Goal: Task Accomplishment & Management: Complete application form

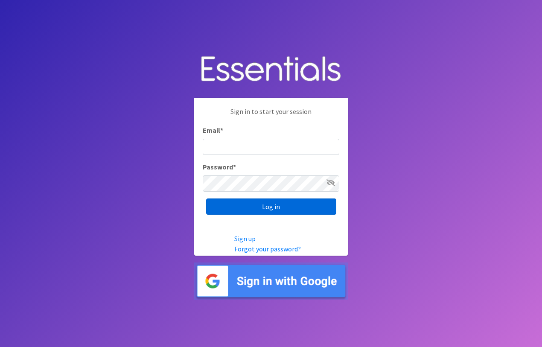
type input "kara@localpropertybuzz.com"
click at [256, 208] on input "Log in" at bounding box center [271, 206] width 130 height 16
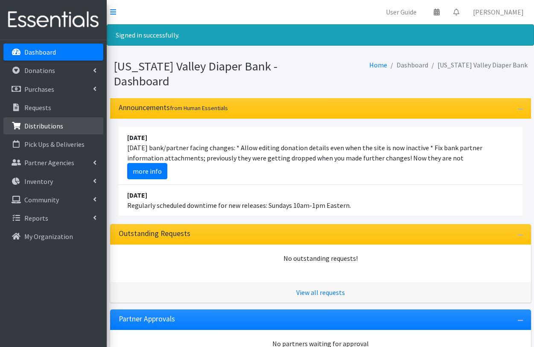
click at [58, 124] on p "Distributions" at bounding box center [43, 126] width 39 height 9
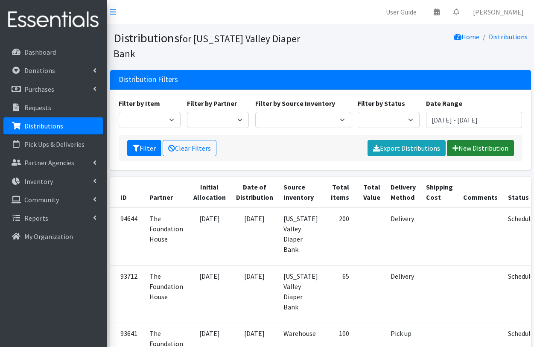
click at [473, 140] on link "New Distribution" at bounding box center [480, 148] width 67 height 16
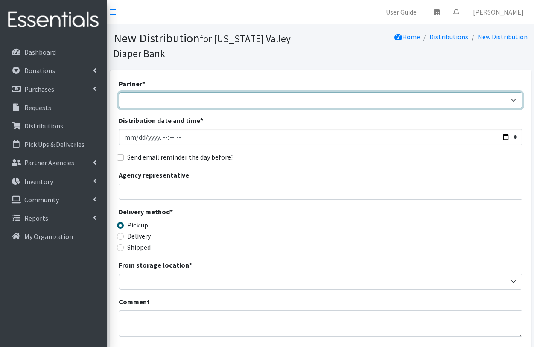
click at [190, 99] on select "Harbor Safe House and Advocacy Center The Caring Place The Foundation House" at bounding box center [320, 100] width 403 height 16
click at [181, 102] on select "Harbor Safe House and Advocacy Center The Caring Place The Foundation House" at bounding box center [320, 100] width 403 height 16
click at [163, 102] on select "Harbor Safe House and Advocacy Center The Caring Place The Foundation House" at bounding box center [320, 100] width 403 height 16
select select "4739"
click at [119, 92] on select "Harbor Safe House and Advocacy Center The Caring Place The Foundation House" at bounding box center [320, 100] width 403 height 16
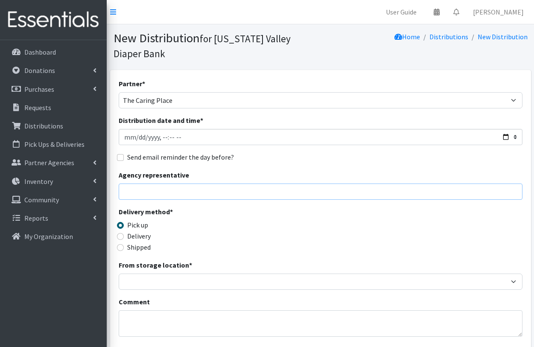
click at [163, 192] on input "Agency representative" at bounding box center [320, 191] width 403 height 16
type input "[GEOGRAPHIC_DATA]"
click at [121, 235] on input "Delivery" at bounding box center [120, 236] width 7 height 7
radio input "true"
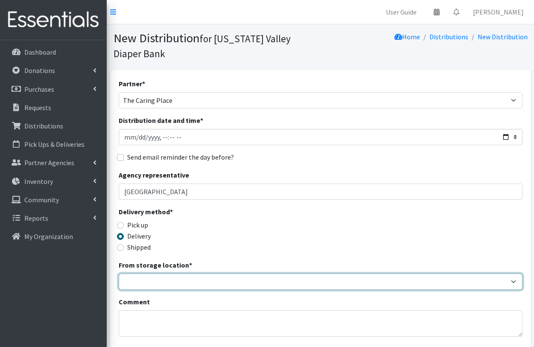
click at [167, 281] on select "Tennessee Valley Diaper Bank The Community Foundation Warehouse" at bounding box center [320, 281] width 403 height 16
select select "479"
click at [119, 273] on select "Tennessee Valley Diaper Bank The Community Foundation Warehouse" at bounding box center [320, 281] width 403 height 16
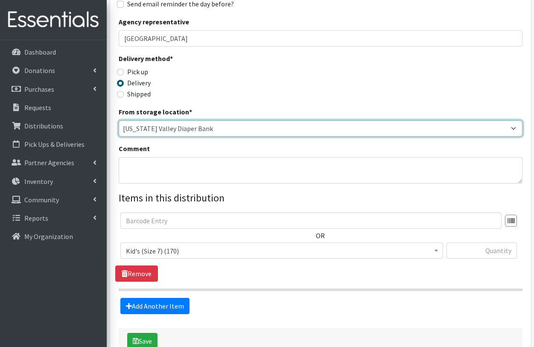
scroll to position [160, 0]
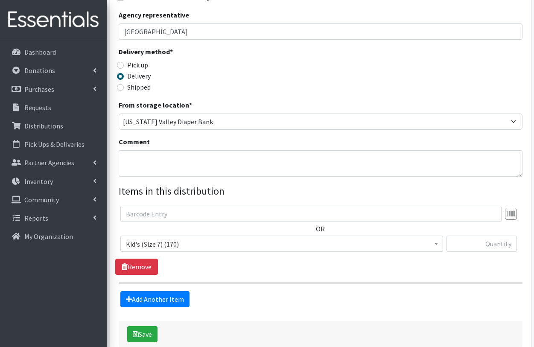
click at [437, 245] on span at bounding box center [436, 242] width 9 height 13
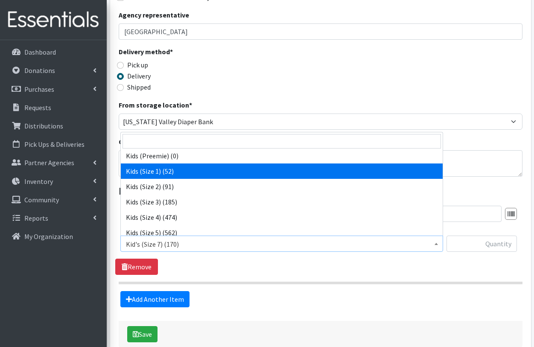
scroll to position [107, 0]
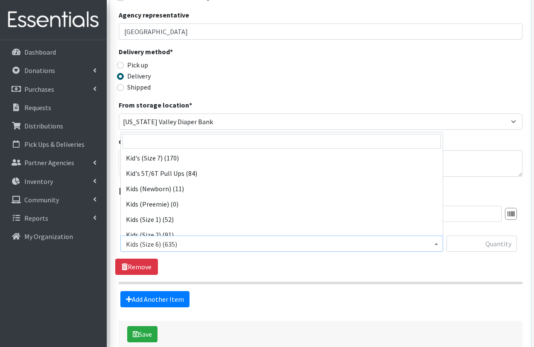
click at [437, 243] on b at bounding box center [435, 244] width 3 height 2
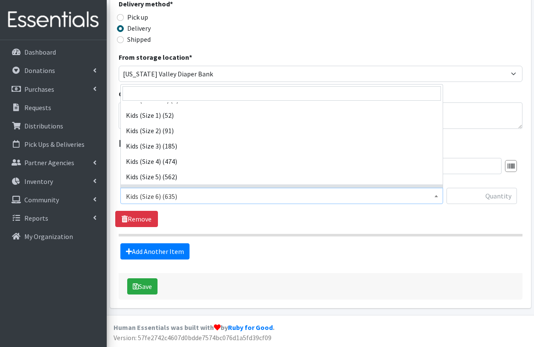
scroll to position [0, 0]
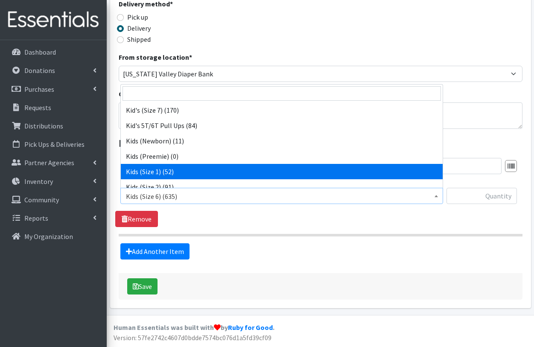
select select "13181"
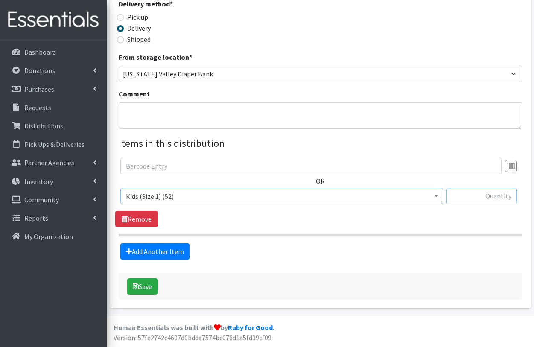
click at [468, 195] on input "text" at bounding box center [481, 196] width 70 height 16
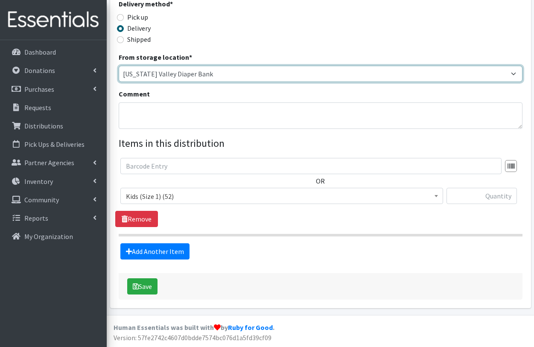
click at [487, 74] on select "Tennessee Valley Diaper Bank The Community Foundation Warehouse" at bounding box center [320, 74] width 403 height 16
select select "478"
click at [119, 66] on select "Tennessee Valley Diaper Bank The Community Foundation Warehouse" at bounding box center [320, 74] width 403 height 16
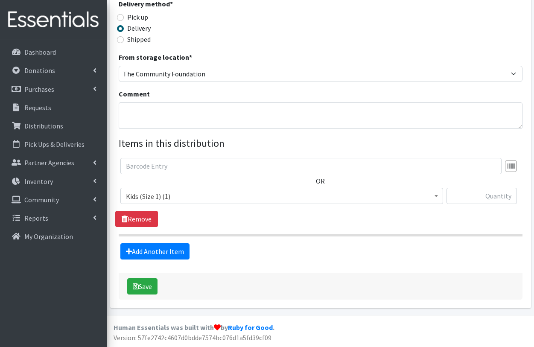
click at [434, 195] on b at bounding box center [435, 196] width 3 height 2
click at [484, 196] on input "text" at bounding box center [481, 196] width 70 height 16
type input "750"
click at [177, 254] on link "Add Another Item" at bounding box center [154, 251] width 69 height 16
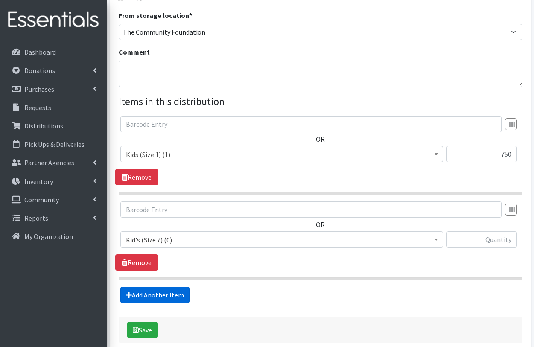
scroll to position [293, 0]
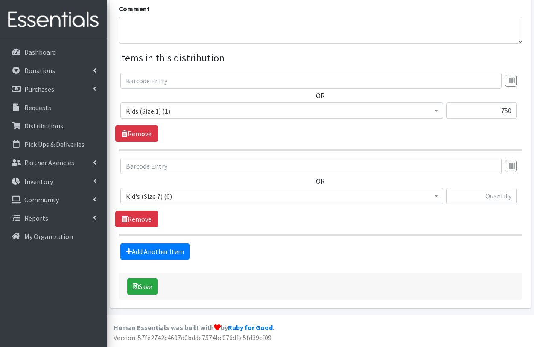
click at [195, 197] on span "Kid's (Size 7) (0)" at bounding box center [281, 196] width 311 height 12
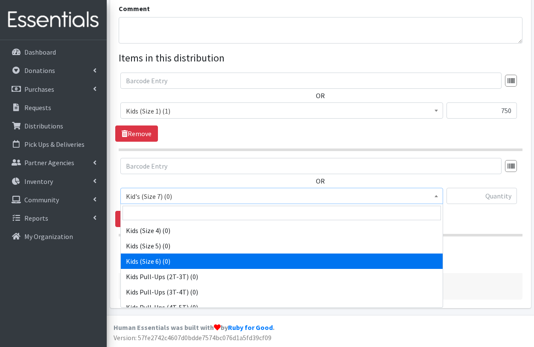
scroll to position [0, 0]
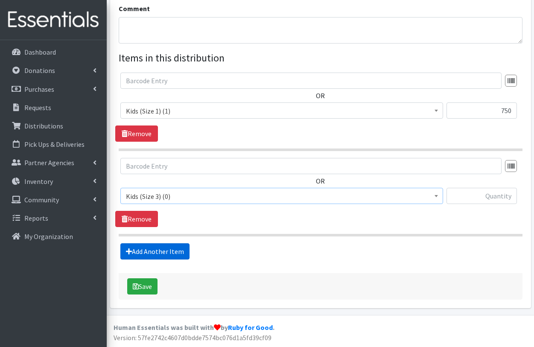
click at [177, 253] on link "Add Another Item" at bounding box center [154, 251] width 69 height 16
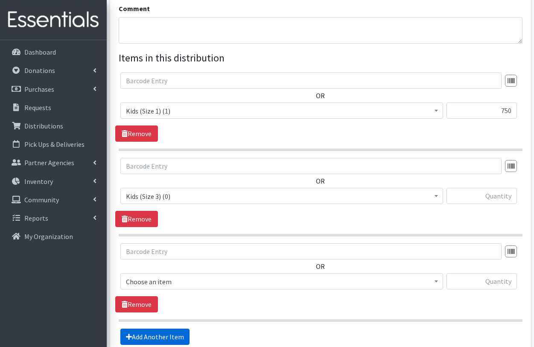
scroll to position [378, 0]
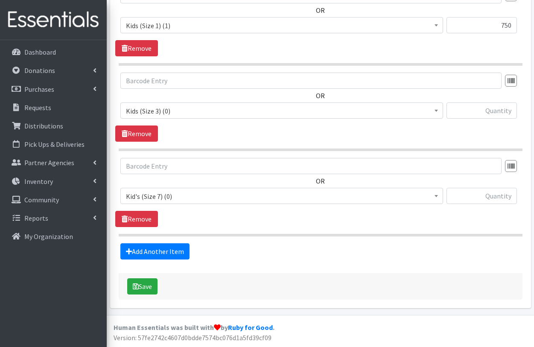
click at [181, 111] on span "Kids (Size 3) (0)" at bounding box center [281, 111] width 311 height 12
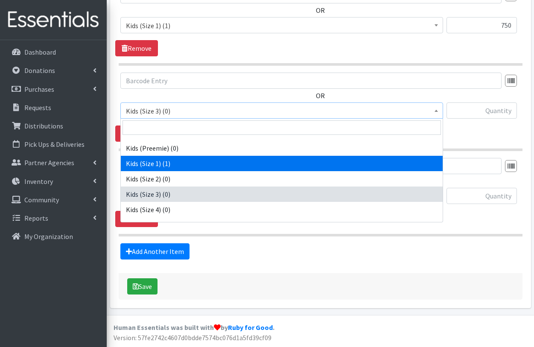
scroll to position [23, 0]
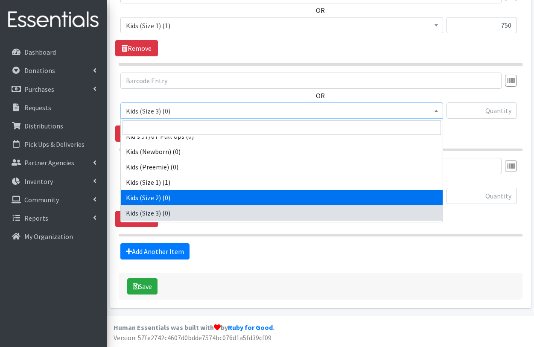
select select "13182"
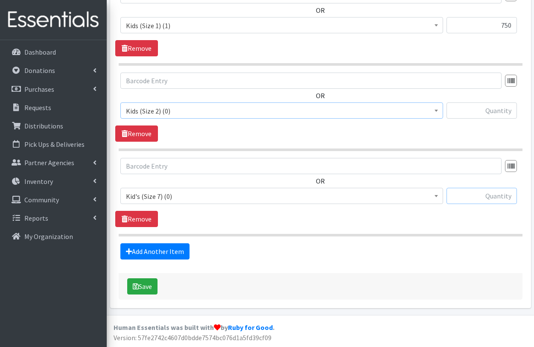
click at [473, 195] on input "text" at bounding box center [481, 196] width 70 height 16
click at [461, 112] on input "text" at bounding box center [481, 110] width 70 height 16
type input "750"
click at [247, 199] on span "Kid's (Size 7) (0)" at bounding box center [281, 196] width 311 height 12
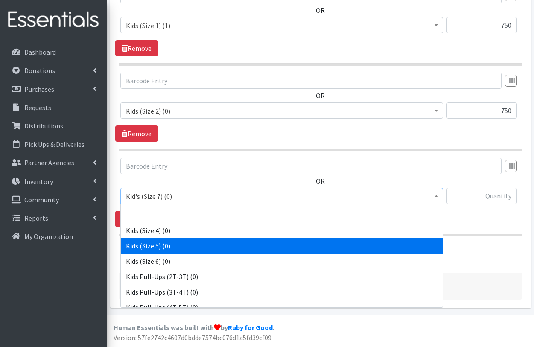
scroll to position [53, 0]
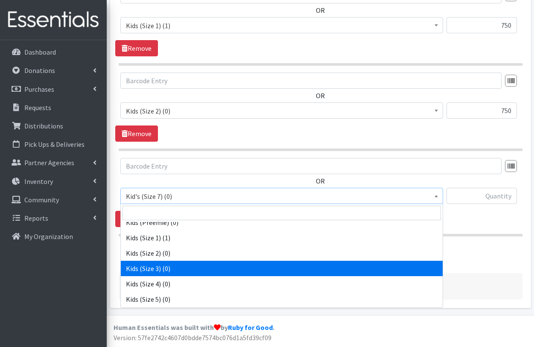
select select "13178"
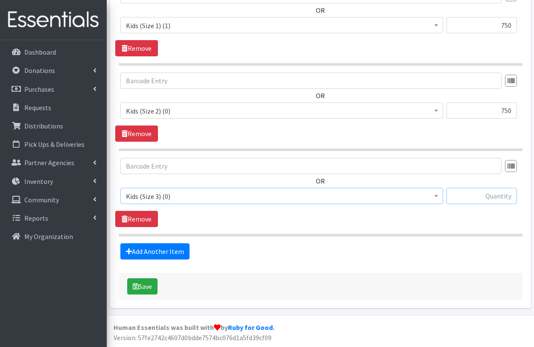
click at [487, 196] on input "text" at bounding box center [481, 196] width 70 height 16
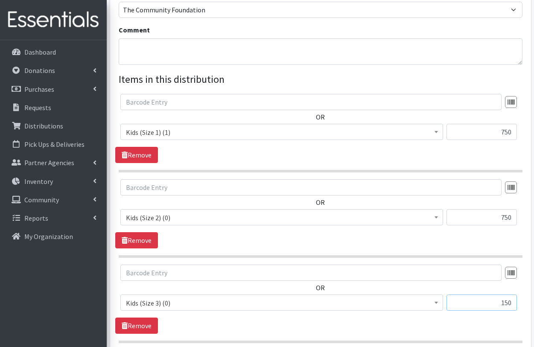
scroll to position [218, 0]
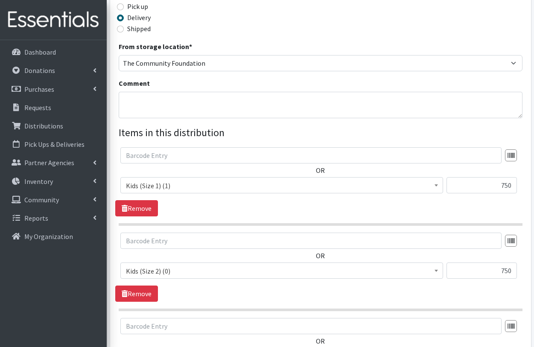
type input "150"
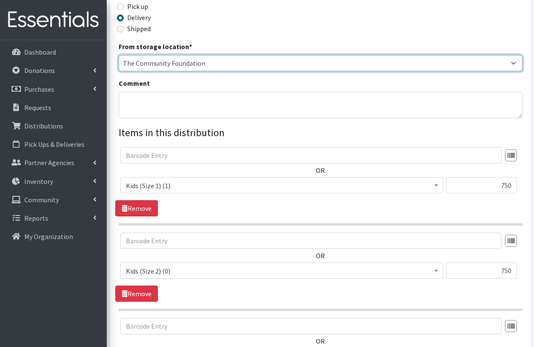
click at [248, 69] on select "Tennessee Valley Diaper Bank The Community Foundation Warehouse" at bounding box center [320, 63] width 403 height 16
select select "477"
click at [119, 55] on select "Tennessee Valley Diaper Bank The Community Foundation Warehouse" at bounding box center [320, 63] width 403 height 16
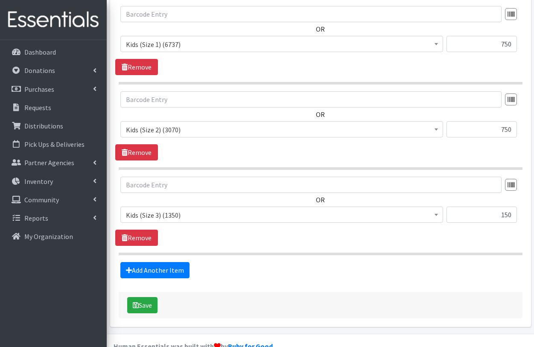
scroll to position [378, 0]
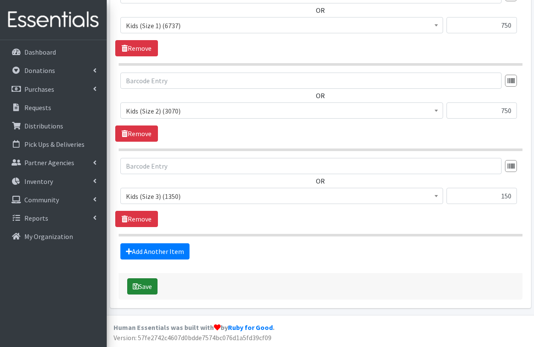
click at [149, 287] on button "Save" at bounding box center [142, 286] width 30 height 16
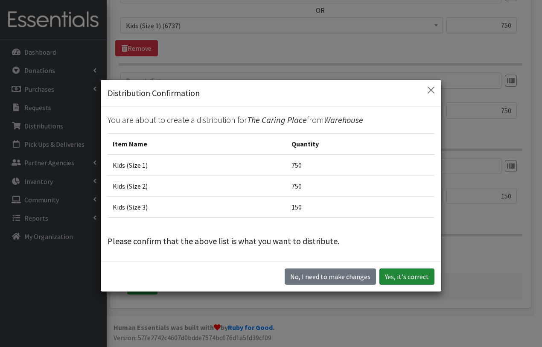
click at [398, 278] on button "Yes, it's correct" at bounding box center [406, 276] width 55 height 16
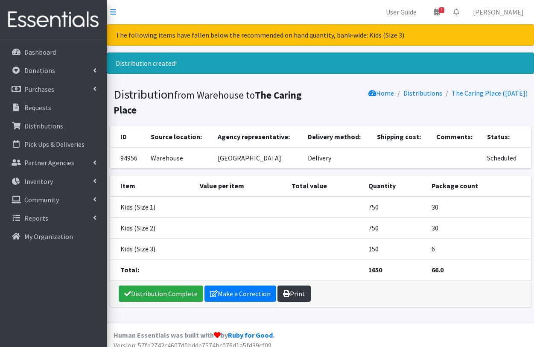
click at [295, 298] on link "Print" at bounding box center [293, 293] width 33 height 16
click at [52, 126] on p "Distributions" at bounding box center [43, 126] width 39 height 9
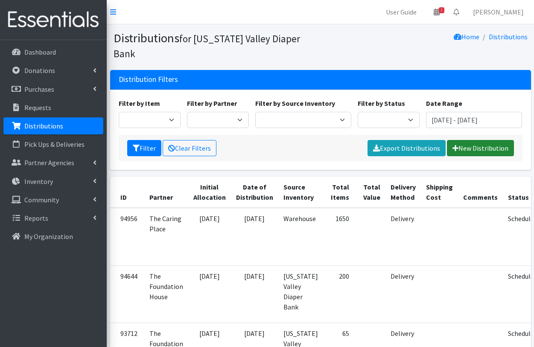
click at [476, 140] on link "New Distribution" at bounding box center [480, 148] width 67 height 16
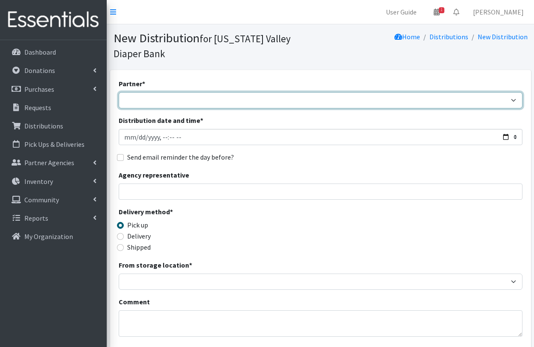
click at [165, 103] on select "Harbor Safe House and Advocacy Center The Caring Place The Foundation House" at bounding box center [320, 100] width 403 height 16
select select "4739"
click at [119, 92] on select "Harbor Safe House and Advocacy Center The Caring Place The Foundation House" at bounding box center [320, 100] width 403 height 16
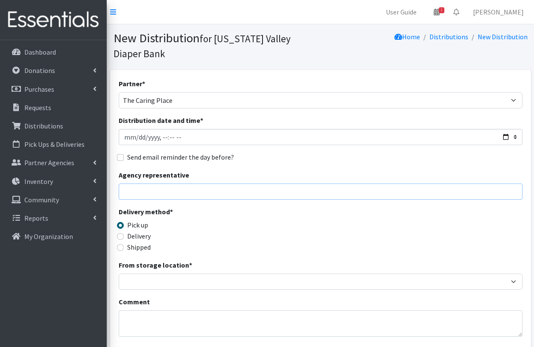
click at [170, 191] on input "Agency representative" at bounding box center [320, 191] width 403 height 16
type input "[GEOGRAPHIC_DATA]"
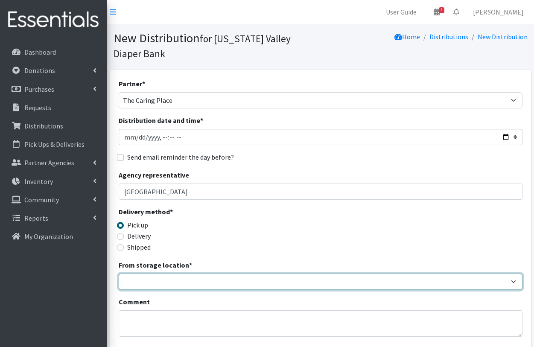
select select "477"
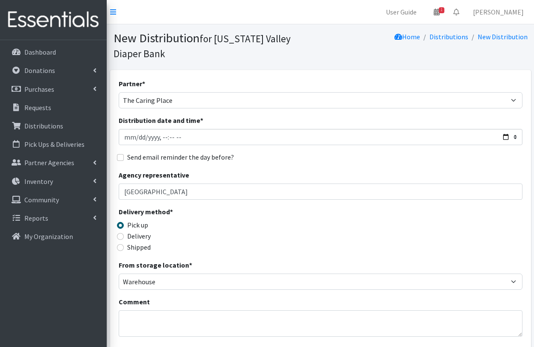
type input "750"
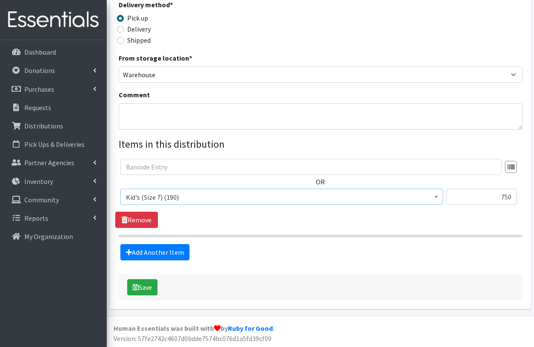
scroll to position [208, 0]
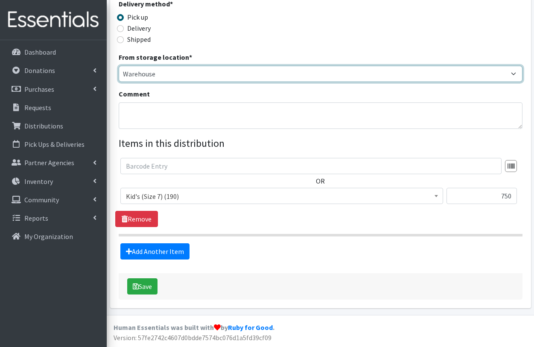
click at [243, 68] on select "Tennessee Valley Diaper Bank The Community Foundation Warehouse" at bounding box center [320, 74] width 403 height 16
select select "479"
click at [119, 66] on select "Tennessee Valley Diaper Bank The Community Foundation Warehouse" at bounding box center [320, 74] width 403 height 16
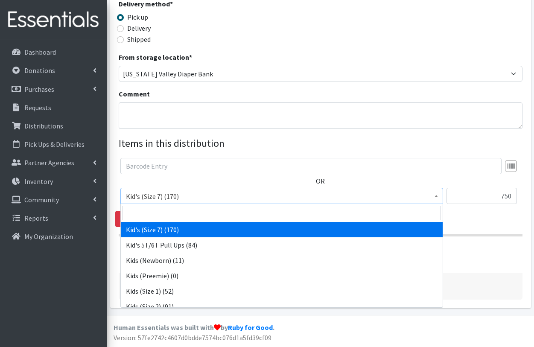
click at [195, 197] on span "Kid's (Size 7) (170)" at bounding box center [281, 196] width 311 height 12
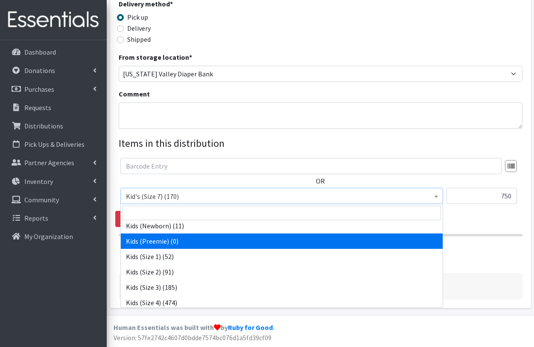
scroll to position [53, 0]
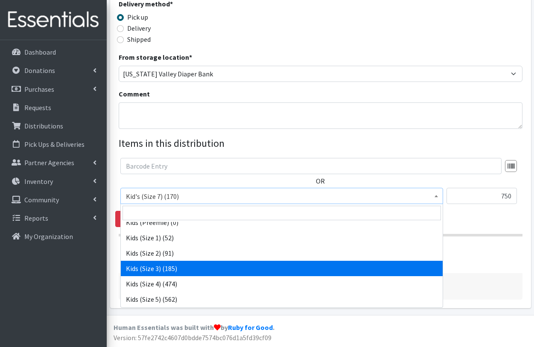
select select "13178"
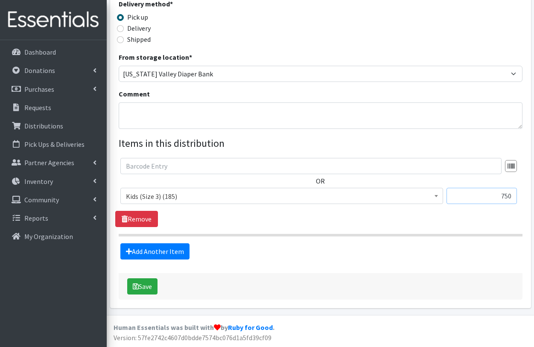
drag, startPoint x: 490, startPoint y: 194, endPoint x: 533, endPoint y: 201, distance: 43.8
click at [533, 201] on div "Partner * Harbor Safe House and Advocacy Center The Caring Place The Foundation…" at bounding box center [320, 88] width 427 height 453
type input "150"
click at [153, 249] on link "Add Another Item" at bounding box center [154, 251] width 69 height 16
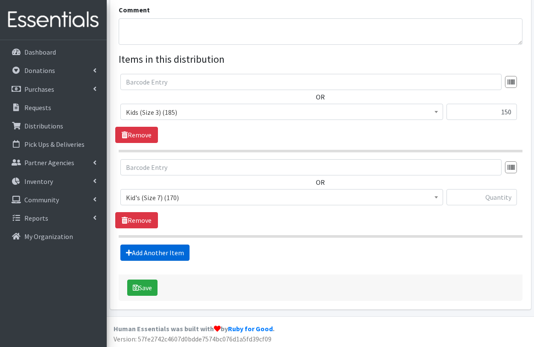
scroll to position [293, 0]
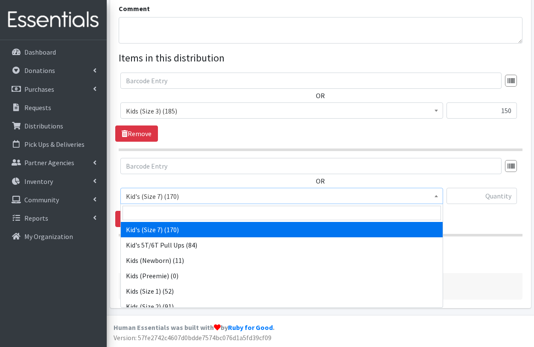
click at [193, 196] on span "Kid's (Size 7) (170)" at bounding box center [281, 196] width 311 height 12
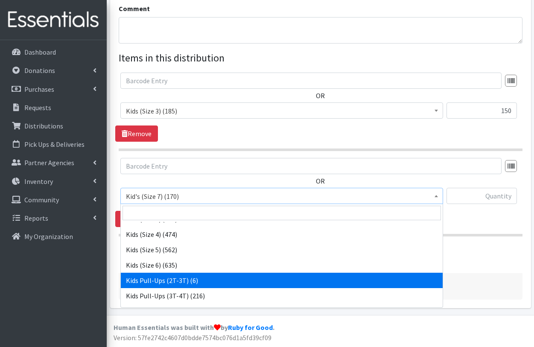
scroll to position [107, 0]
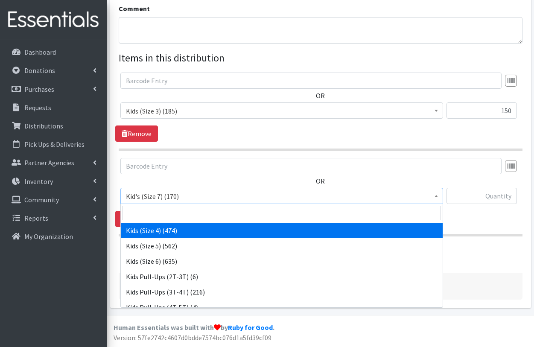
select select "13180"
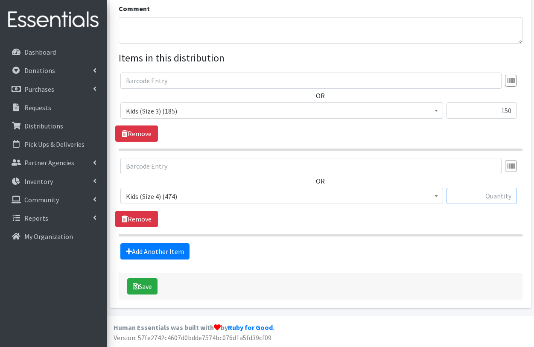
click at [482, 199] on input "text" at bounding box center [481, 196] width 70 height 16
type input "2"
click at [505, 198] on input "5" at bounding box center [481, 196] width 70 height 16
type input "525"
click at [171, 255] on link "Add Another Item" at bounding box center [154, 251] width 69 height 16
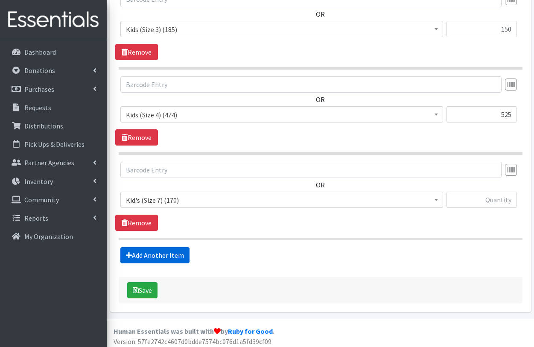
scroll to position [378, 0]
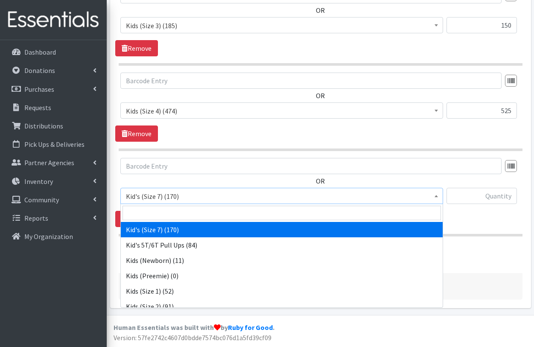
click at [189, 200] on span "Kid's (Size 7) (170)" at bounding box center [281, 196] width 311 height 12
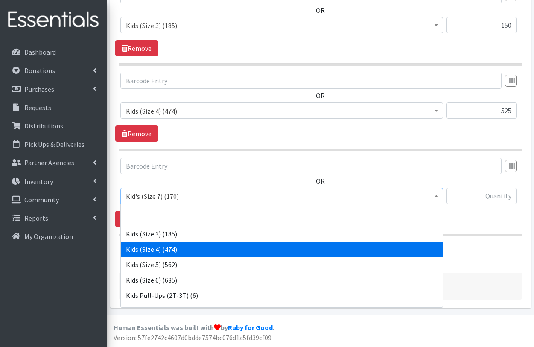
scroll to position [107, 0]
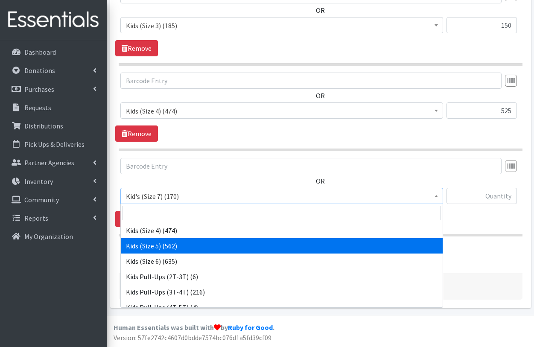
select select "13154"
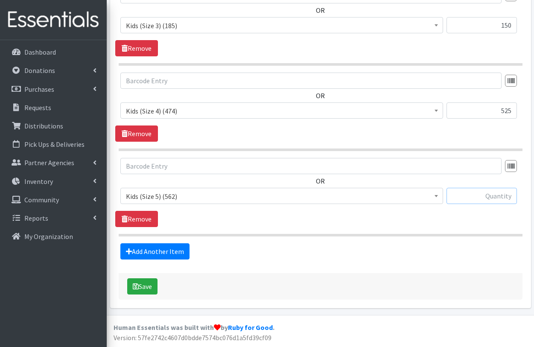
click at [476, 197] on input "text" at bounding box center [481, 196] width 70 height 16
type input "325"
click at [177, 252] on link "Add Another Item" at bounding box center [154, 251] width 69 height 16
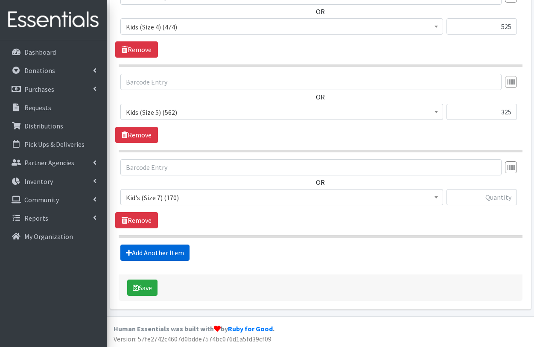
scroll to position [464, 0]
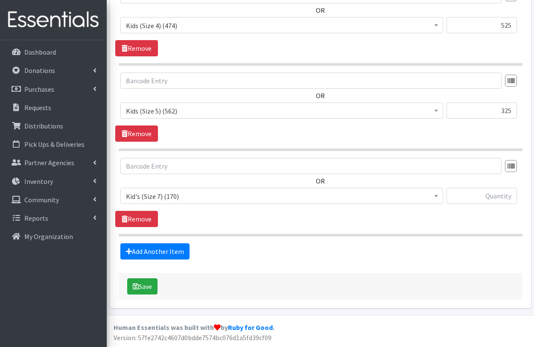
click at [178, 198] on span "Kid's (Size 7) (170)" at bounding box center [281, 196] width 311 height 12
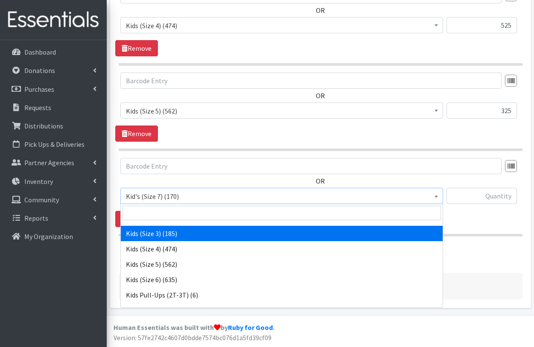
scroll to position [107, 0]
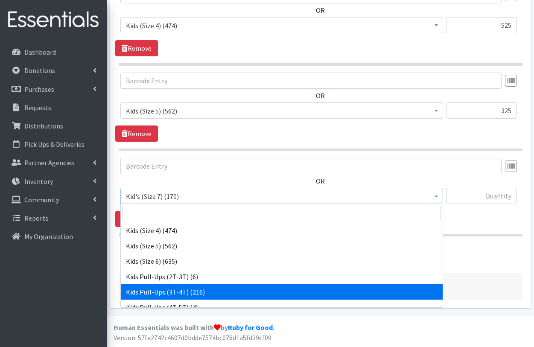
select select "13161"
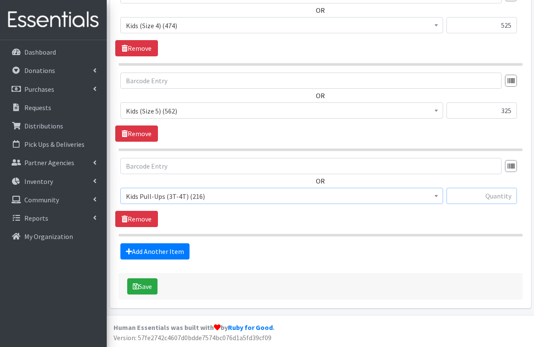
click at [461, 195] on input "text" at bounding box center [481, 196] width 70 height 16
type input "210"
click at [238, 276] on div "Save" at bounding box center [320, 286] width 403 height 26
click at [152, 289] on button "Save" at bounding box center [142, 286] width 30 height 16
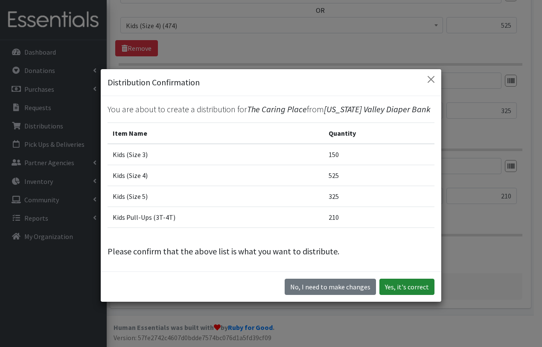
click at [390, 286] on button "Yes, it's correct" at bounding box center [406, 287] width 55 height 16
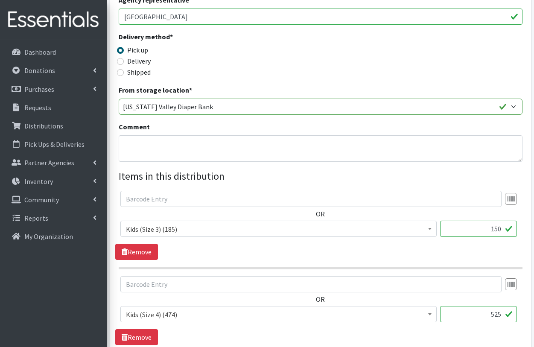
scroll to position [373, 0]
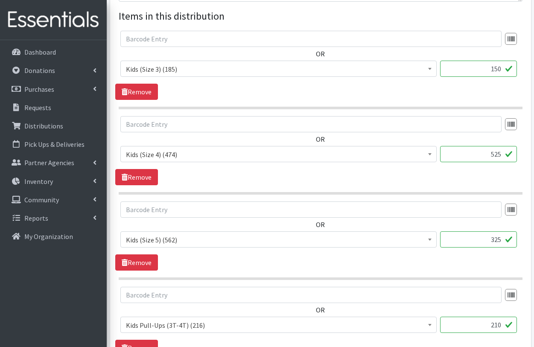
drag, startPoint x: 503, startPoint y: 154, endPoint x: 487, endPoint y: 155, distance: 15.4
click at [487, 155] on input "525" at bounding box center [478, 154] width 77 height 16
type input "474"
click at [401, 182] on div "OR Kid's (Size 7) (170) Kid's 5T/6T Pull Ups (84) Kids (Newborn) (11) Kids (Pre…" at bounding box center [320, 150] width 410 height 69
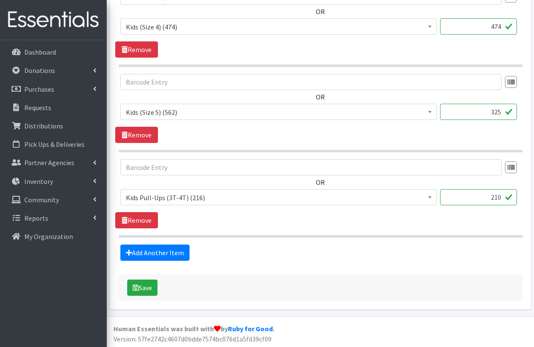
scroll to position [502, 0]
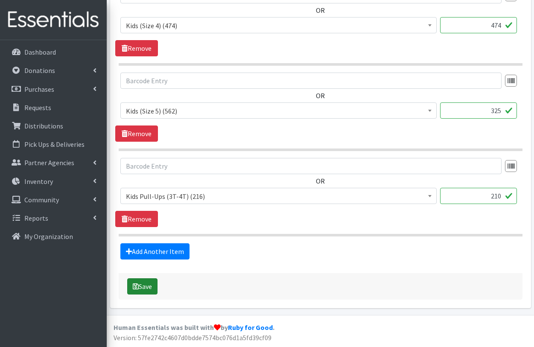
click at [143, 282] on button "Save" at bounding box center [142, 286] width 30 height 16
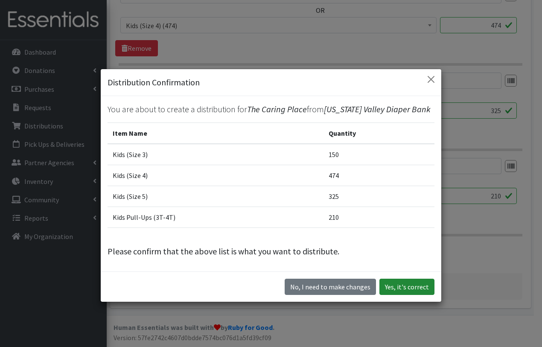
click at [394, 290] on button "Yes, it's correct" at bounding box center [406, 287] width 55 height 16
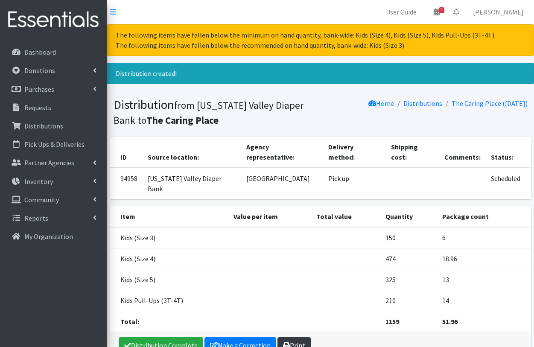
click at [297, 337] on link "Print" at bounding box center [293, 345] width 33 height 16
click at [242, 337] on link "Make a Correction" at bounding box center [240, 345] width 72 height 16
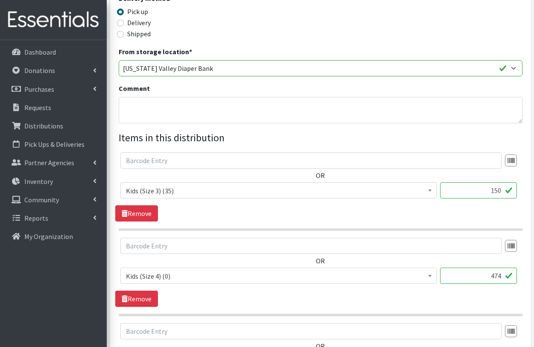
scroll to position [267, 0]
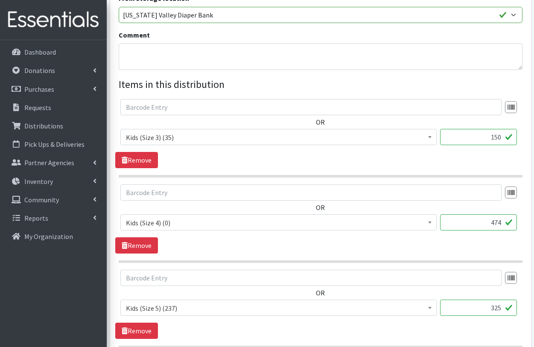
click at [502, 222] on input "474" at bounding box center [478, 222] width 77 height 16
type input "4"
click at [450, 239] on div "OR Kid's (Size 7) (170) Kid's 5T/6T Pull Ups (84) Kids (Newborn) (11) Kids (Pre…" at bounding box center [320, 218] width 410 height 69
click at [332, 216] on span "Kids (Size 4) (0)" at bounding box center [278, 222] width 316 height 16
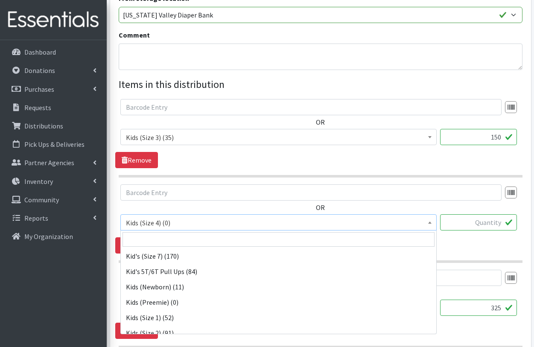
scroll to position [77, 0]
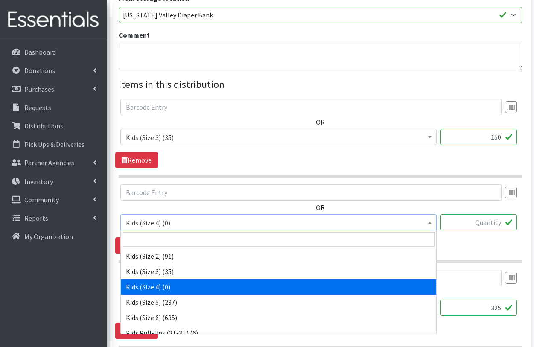
drag, startPoint x: 207, startPoint y: 292, endPoint x: 220, endPoint y: 284, distance: 15.1
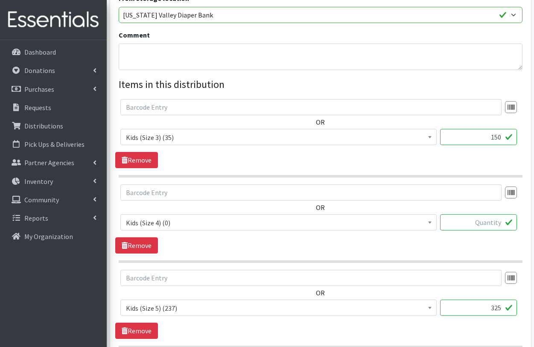
click at [481, 221] on input "text" at bounding box center [478, 222] width 77 height 16
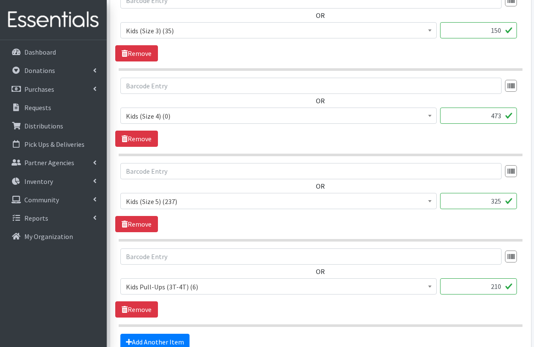
scroll to position [426, 0]
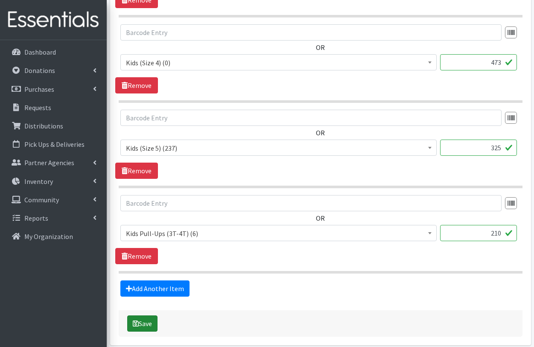
type input "473"
drag, startPoint x: 153, startPoint y: 325, endPoint x: 278, endPoint y: 294, distance: 128.6
click at [153, 324] on button "Save" at bounding box center [142, 323] width 30 height 16
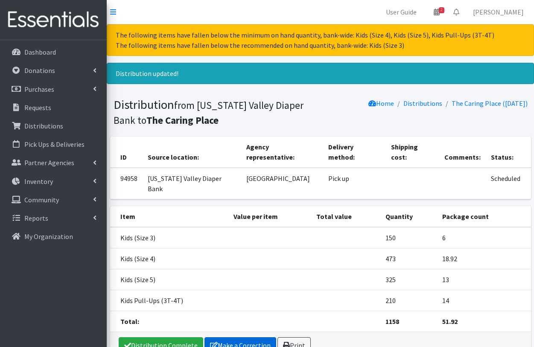
click at [255, 337] on link "Make a Correction" at bounding box center [240, 345] width 72 height 16
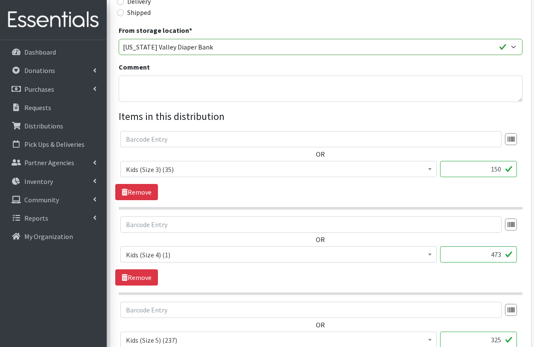
scroll to position [234, 0]
click at [502, 254] on input "473" at bounding box center [478, 255] width 77 height 16
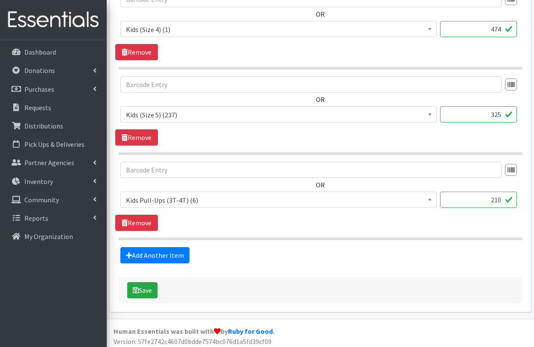
scroll to position [464, 0]
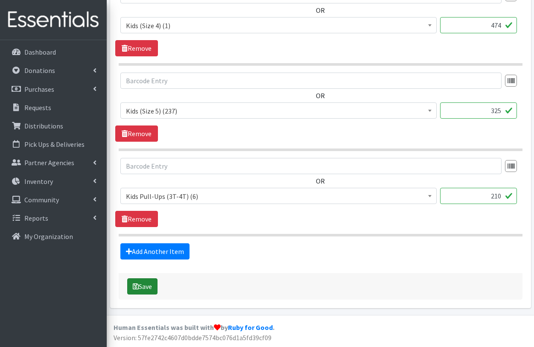
type input "474"
click at [155, 287] on button "Save" at bounding box center [142, 286] width 30 height 16
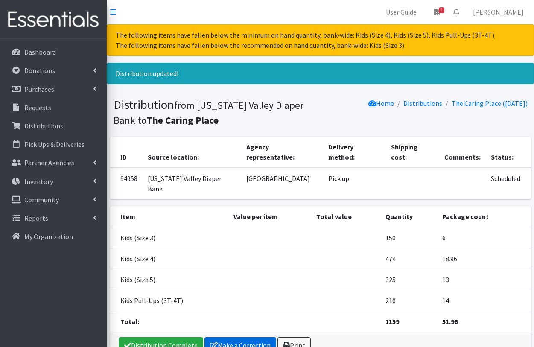
click at [237, 337] on link "Make a Correction" at bounding box center [240, 345] width 72 height 16
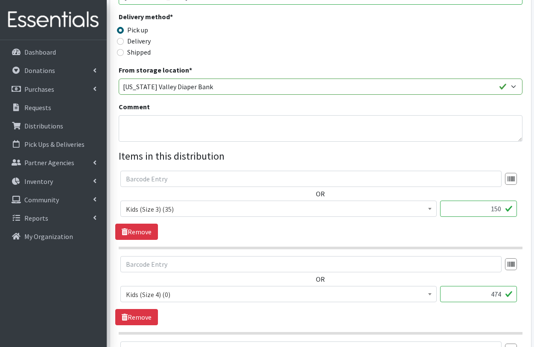
scroll to position [267, 0]
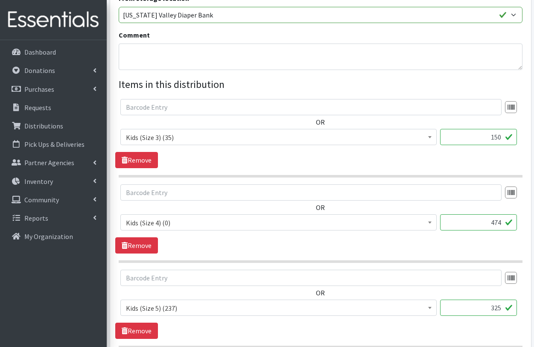
click at [496, 224] on input "474" at bounding box center [478, 222] width 77 height 16
click at [499, 220] on input "474" at bounding box center [478, 222] width 77 height 16
click at [501, 222] on input "474" at bounding box center [478, 222] width 77 height 16
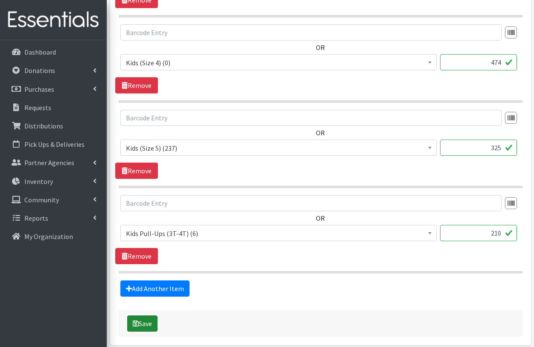
click at [149, 322] on button "Save" at bounding box center [142, 323] width 30 height 16
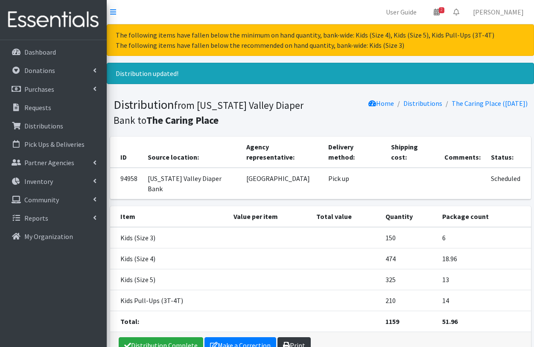
click at [296, 337] on link "Print" at bounding box center [293, 345] width 33 height 16
